Goal: Task Accomplishment & Management: Use online tool/utility

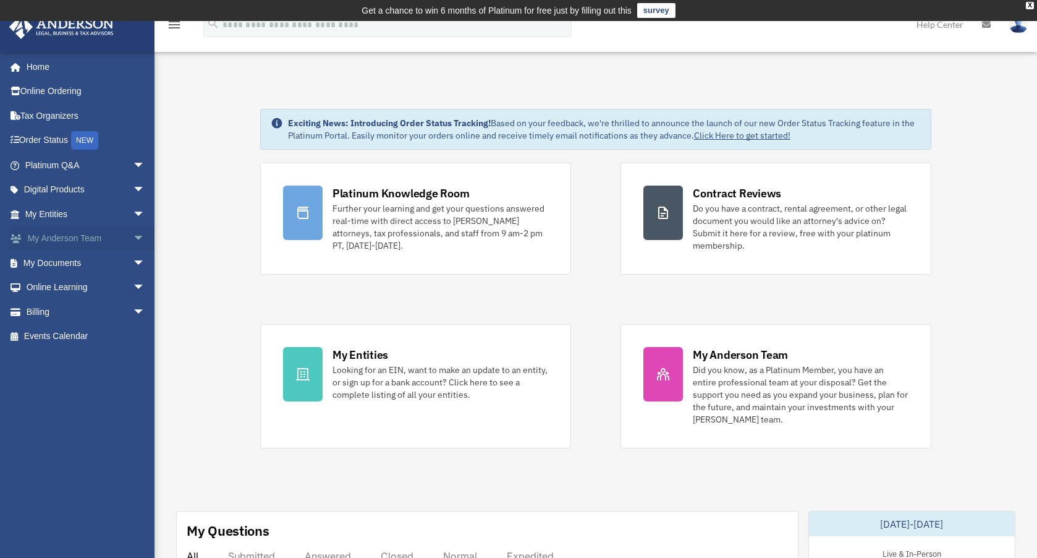
click at [133, 233] on span "arrow_drop_down" at bounding box center [145, 238] width 25 height 25
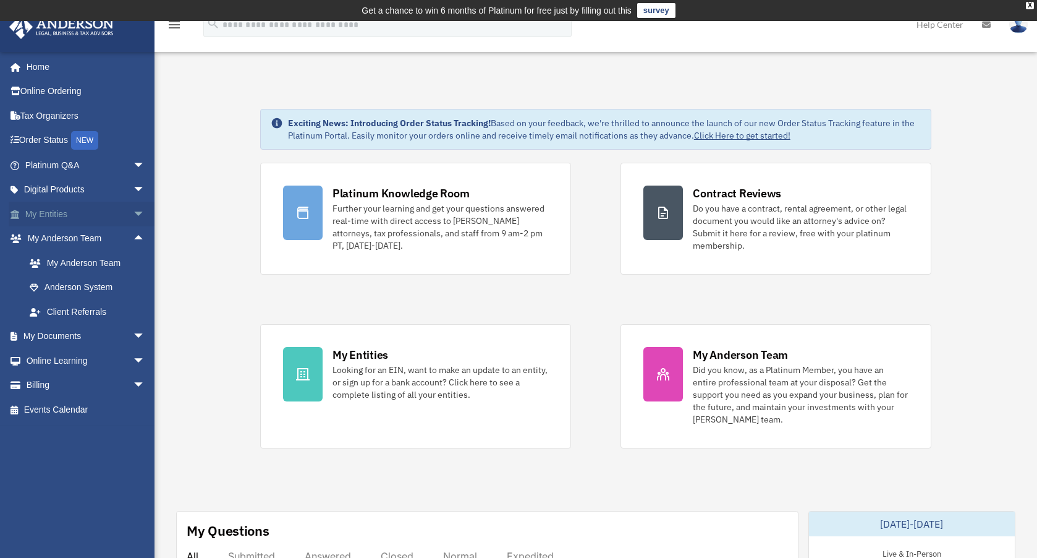
click at [133, 213] on span "arrow_drop_down" at bounding box center [145, 214] width 25 height 25
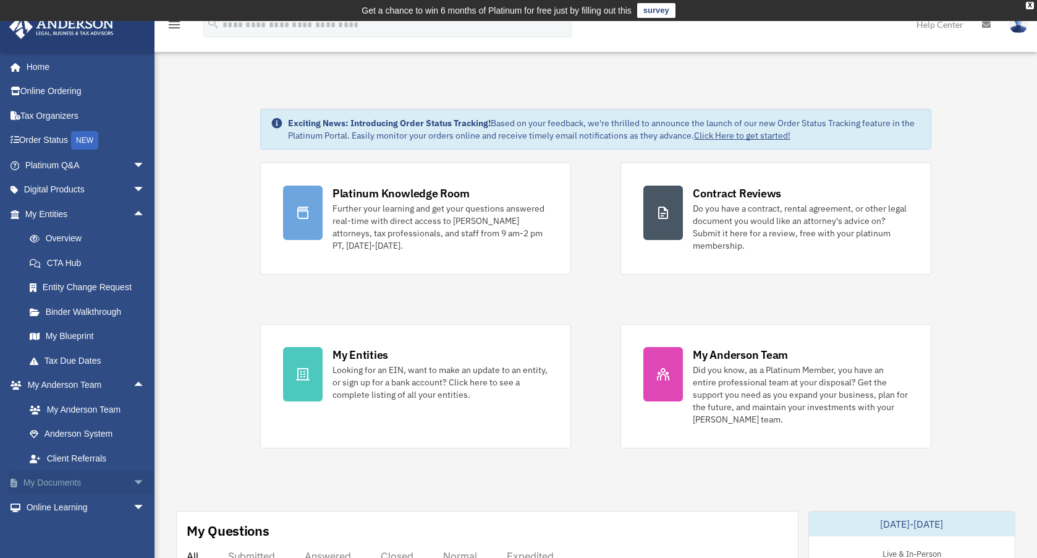
click at [133, 477] on span "arrow_drop_down" at bounding box center [145, 482] width 25 height 25
click at [66, 504] on link "Box" at bounding box center [90, 506] width 146 height 25
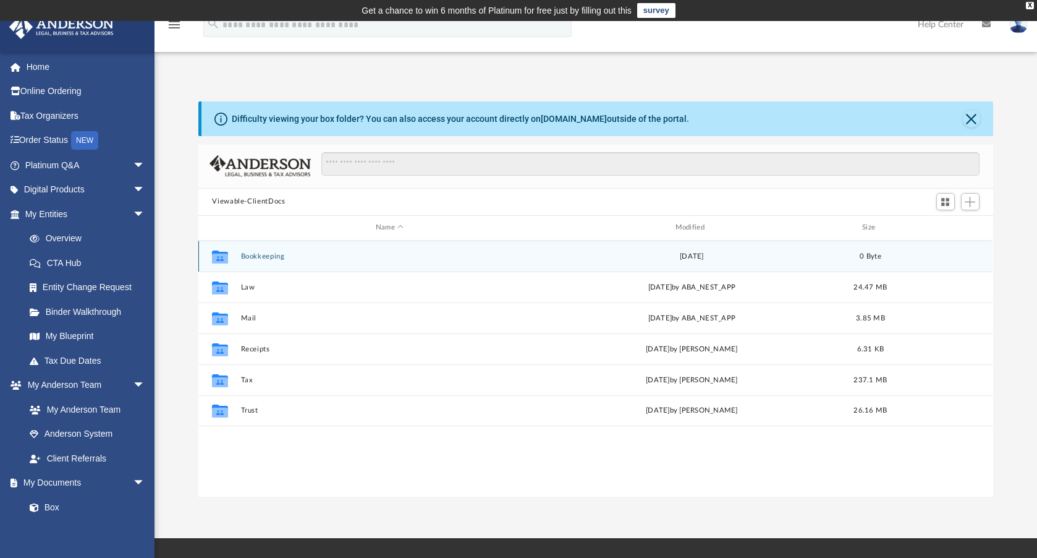
scroll to position [271, 785]
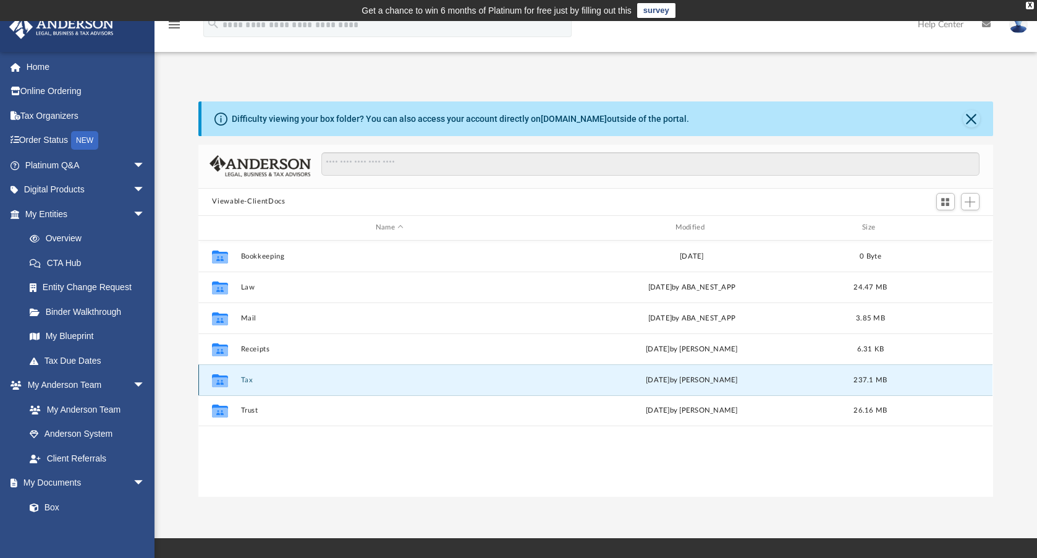
click at [250, 383] on button "Tax" at bounding box center [389, 380] width 297 height 8
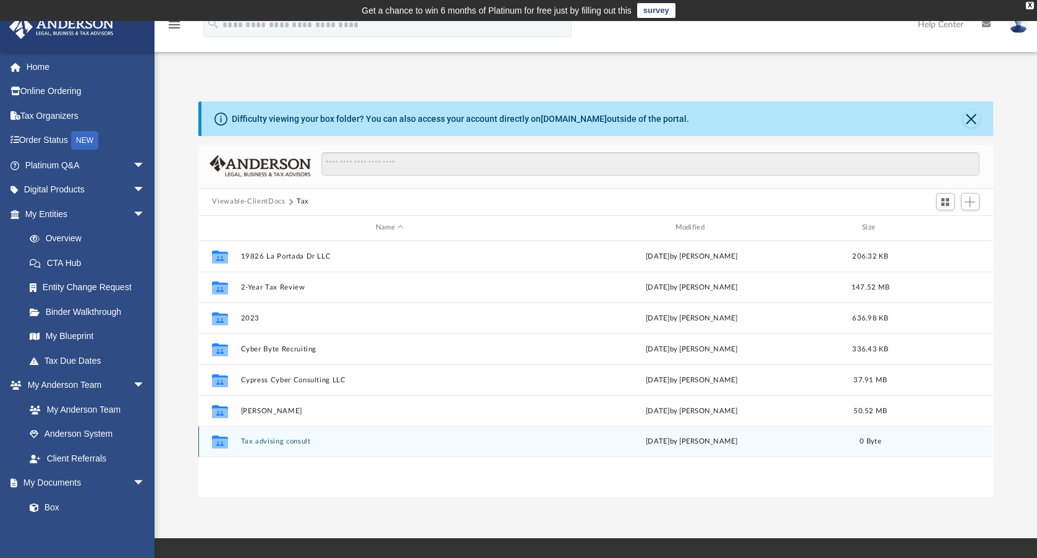
click at [273, 443] on button "Tax advising consult" at bounding box center [389, 441] width 297 height 8
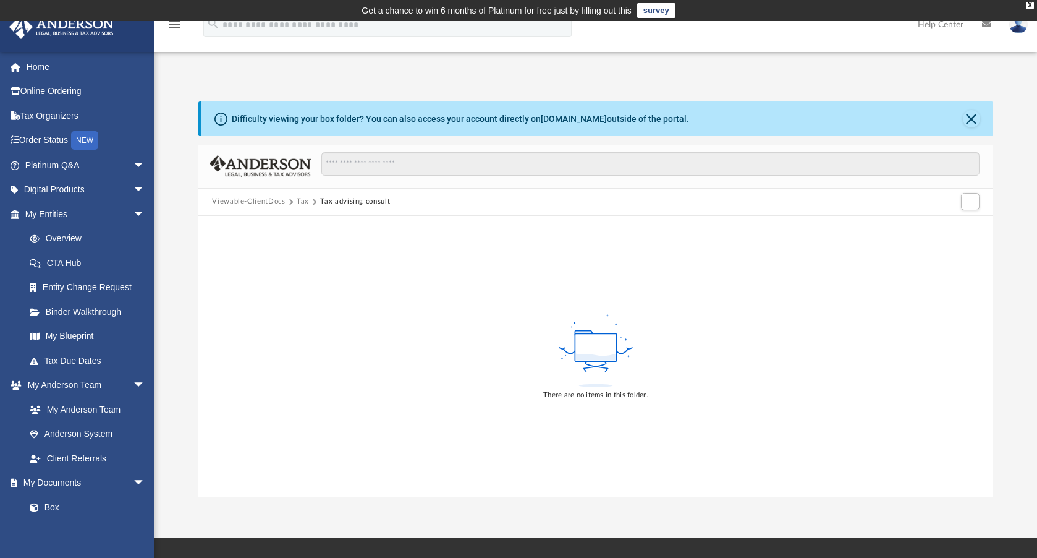
click at [300, 203] on button "Tax" at bounding box center [303, 201] width 12 height 11
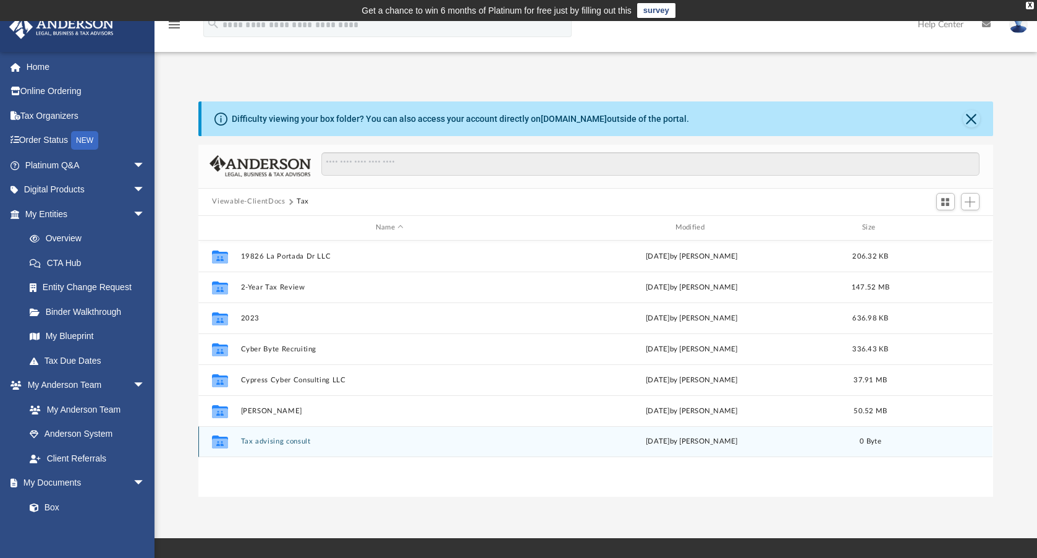
click at [289, 442] on button "Tax advising consult" at bounding box center [389, 441] width 297 height 8
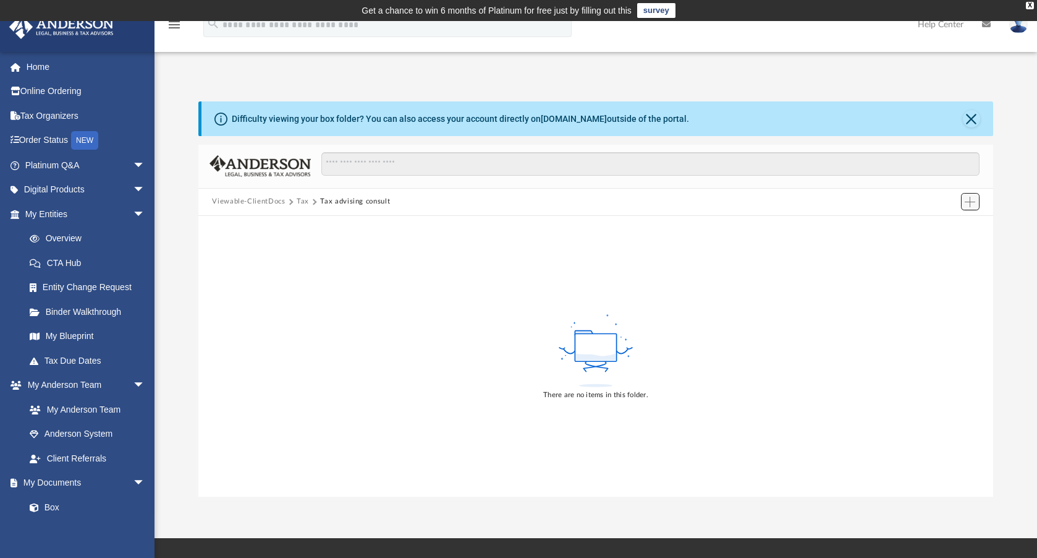
click at [964, 200] on button "Add" at bounding box center [970, 201] width 19 height 17
click at [681, 251] on div "There are no items in this folder." at bounding box center [595, 356] width 794 height 281
